Goal: Task Accomplishment & Management: Use online tool/utility

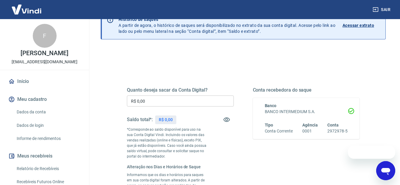
scroll to position [60, 0]
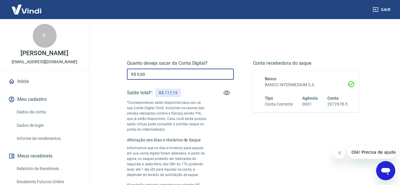
click at [168, 78] on input "R$ 0,00" at bounding box center [180, 73] width 107 height 11
type input "R$ 117,19"
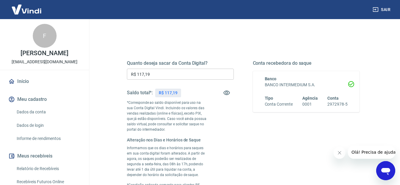
click at [240, 157] on div "Quanto deseja sacar da Conta Digital? R$ 117,19 ​ Saldo total*: R$ 117,19 *Corr…" at bounding box center [243, 133] width 233 height 146
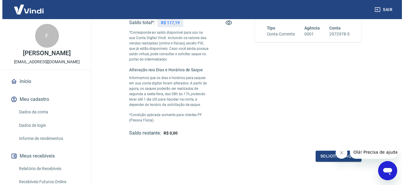
scroll to position [149, 0]
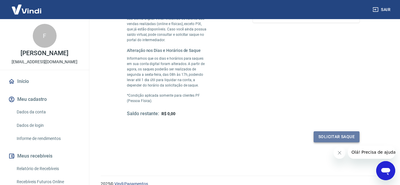
click at [320, 139] on button "Solicitar saque" at bounding box center [337, 136] width 46 height 11
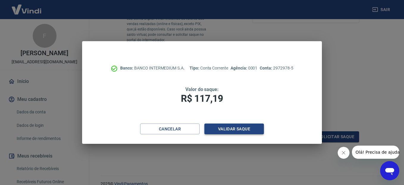
click at [227, 127] on button "Validar saque" at bounding box center [235, 128] width 60 height 11
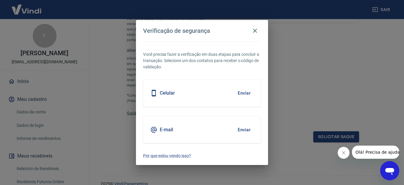
click at [193, 93] on div "Celular Enviar" at bounding box center [202, 92] width 118 height 27
click at [247, 90] on button "Enviar" at bounding box center [244, 93] width 19 height 13
click at [247, 93] on button "Enviar" at bounding box center [244, 93] width 19 height 13
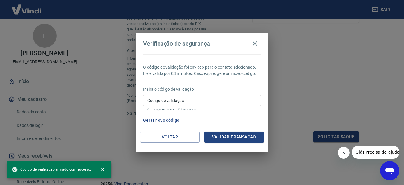
click at [206, 100] on input "Código de validação" at bounding box center [202, 100] width 118 height 11
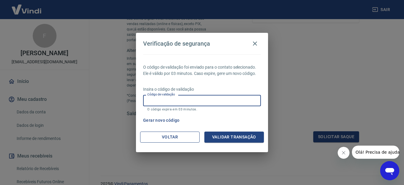
click at [181, 138] on button "Voltar" at bounding box center [170, 136] width 60 height 11
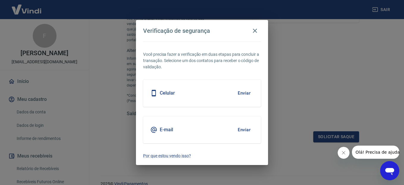
click at [249, 130] on button "Enviar" at bounding box center [244, 129] width 19 height 13
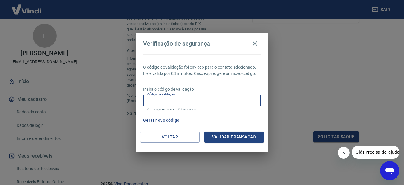
click at [207, 99] on input "Código de validação" at bounding box center [202, 100] width 118 height 11
paste input "785462"
type input "785462"
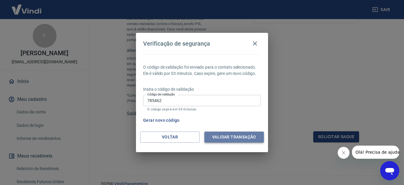
click at [226, 136] on button "Validar transação" at bounding box center [235, 136] width 60 height 11
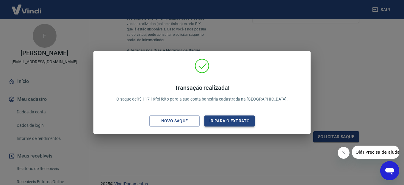
click at [224, 123] on button "Ir para o extrato" at bounding box center [230, 120] width 50 height 11
